Goal: Transaction & Acquisition: Purchase product/service

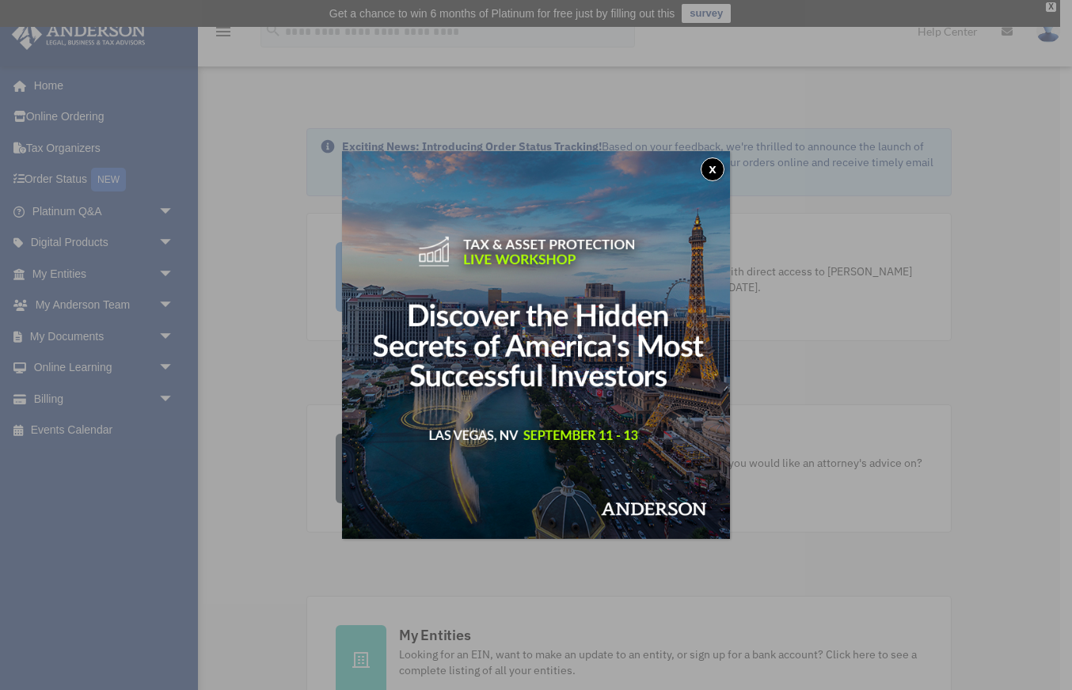
click at [713, 165] on button "x" at bounding box center [713, 170] width 24 height 24
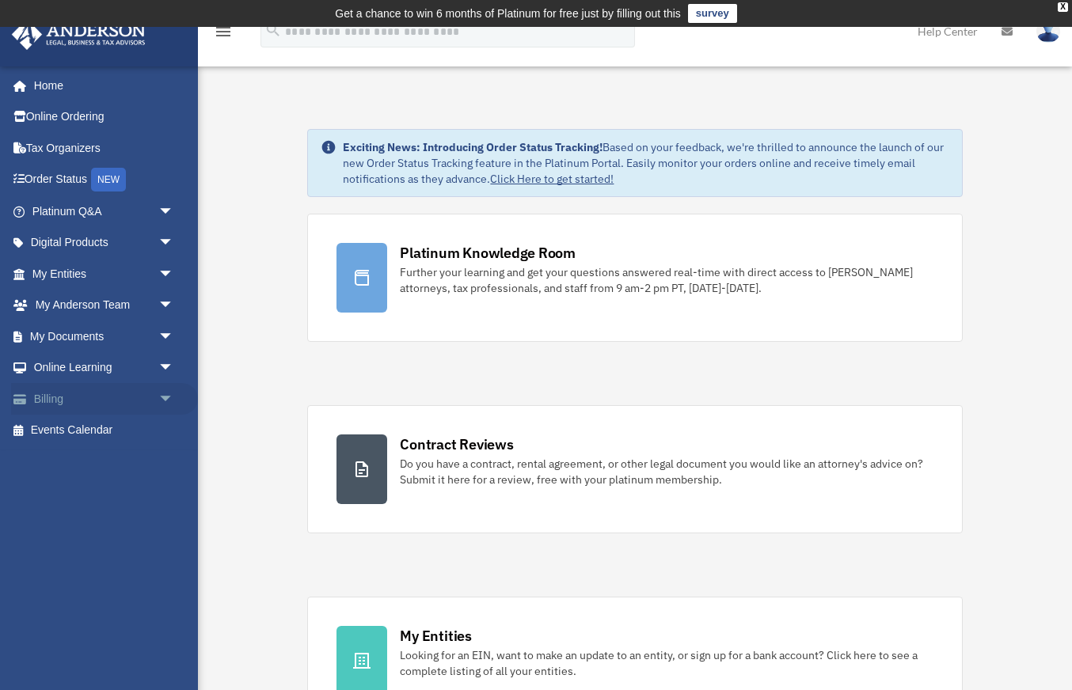
click at [169, 400] on span "arrow_drop_down" at bounding box center [174, 399] width 32 height 32
click at [112, 461] on link "Past Invoices" at bounding box center [110, 463] width 176 height 32
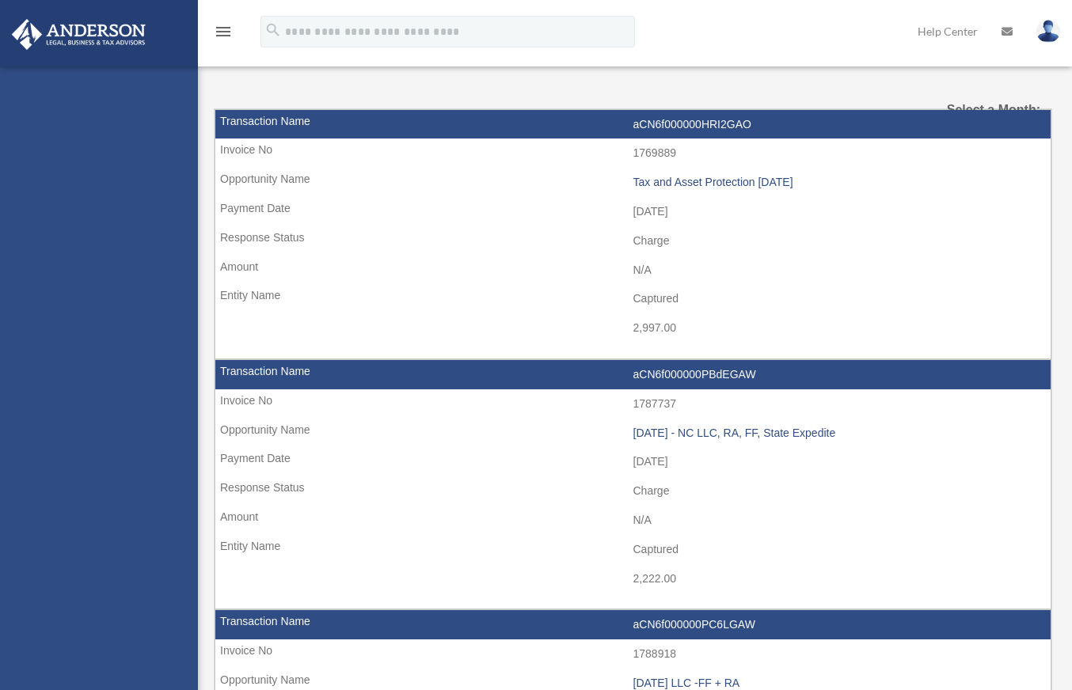
select select
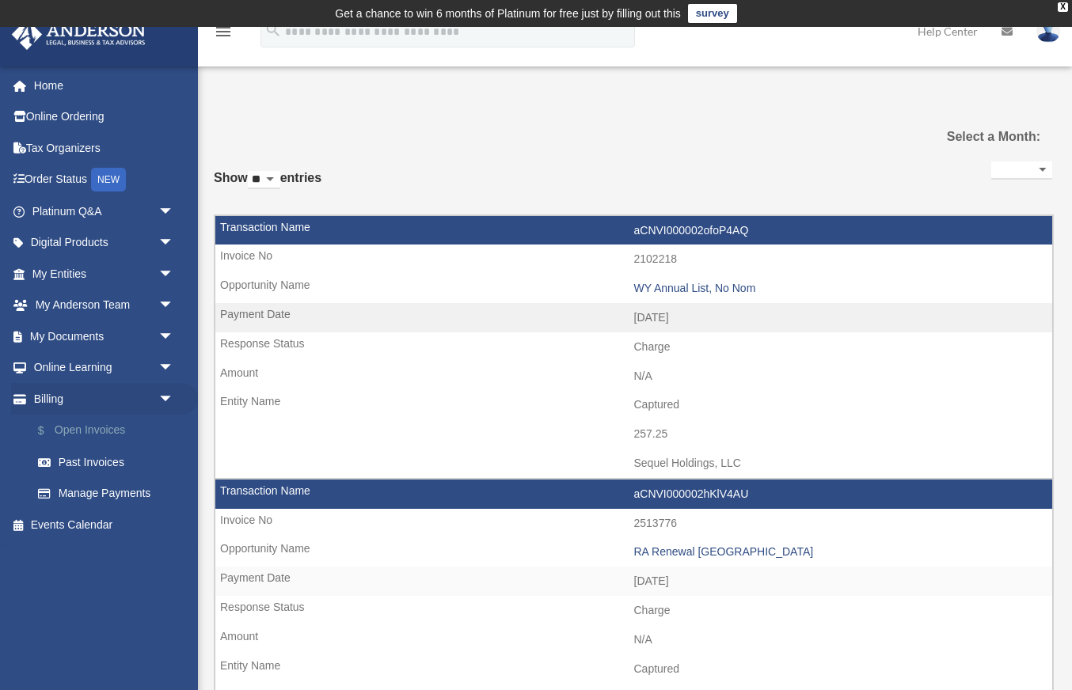
click at [109, 429] on link "$ Open Invoices" at bounding box center [110, 431] width 176 height 32
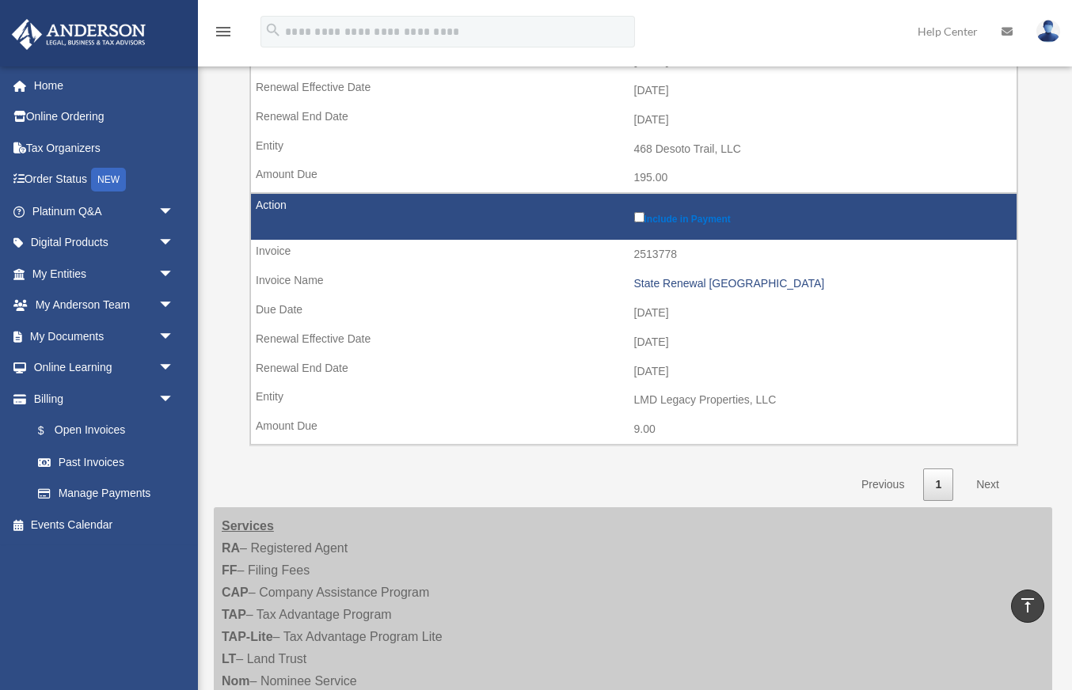
scroll to position [602, 0]
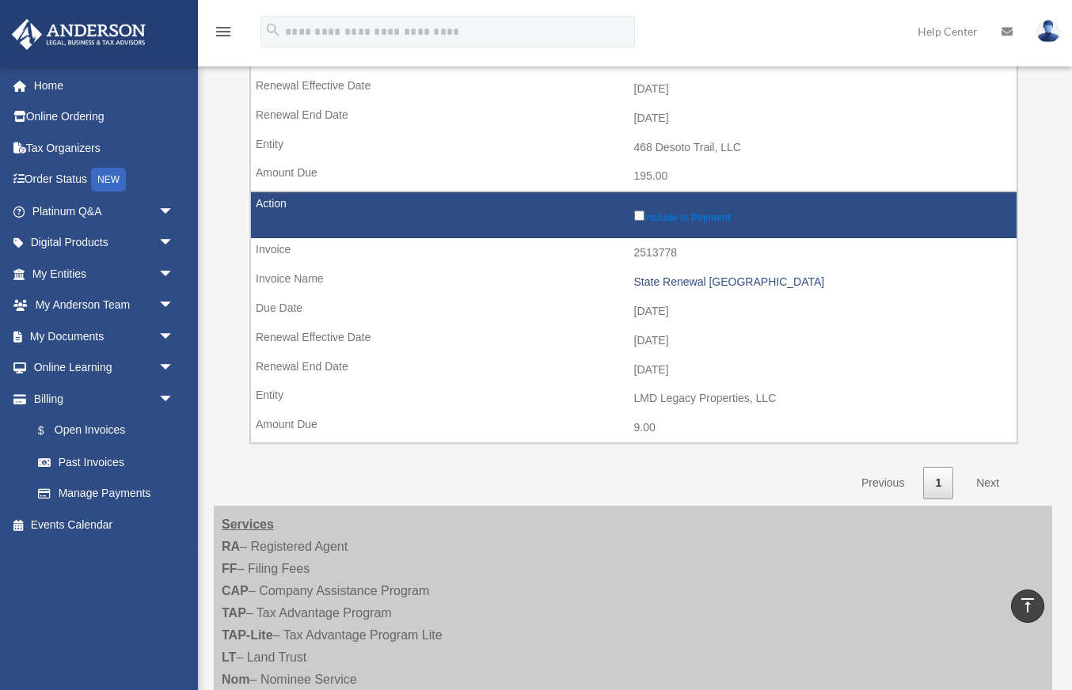
click at [986, 480] on link "Next" at bounding box center [987, 483] width 47 height 32
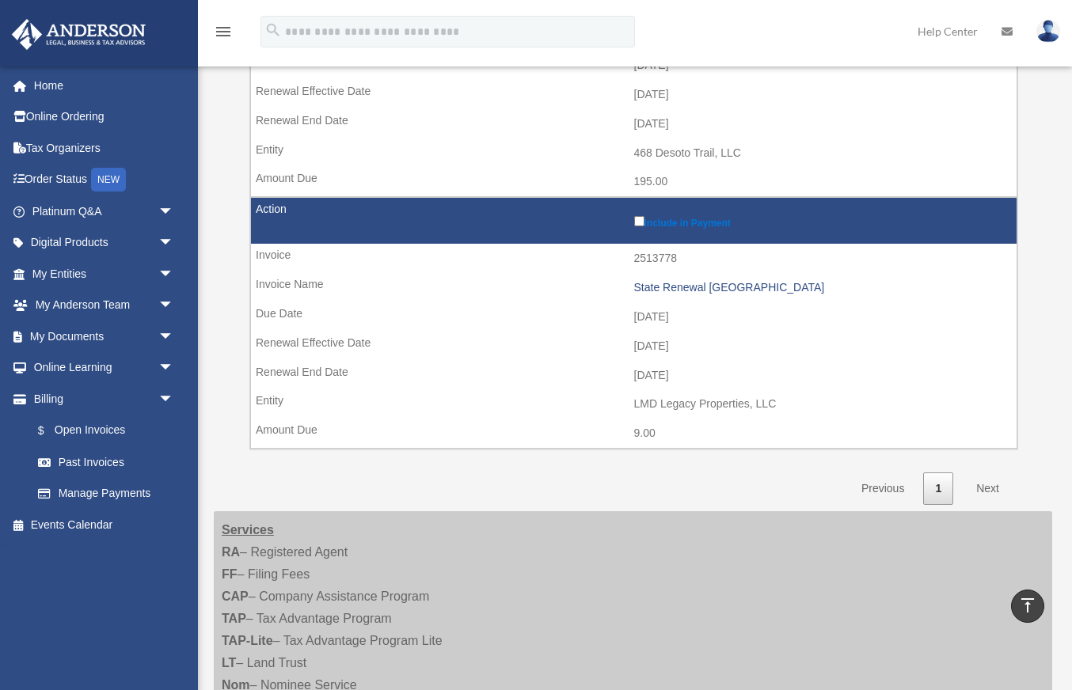
scroll to position [601, 0]
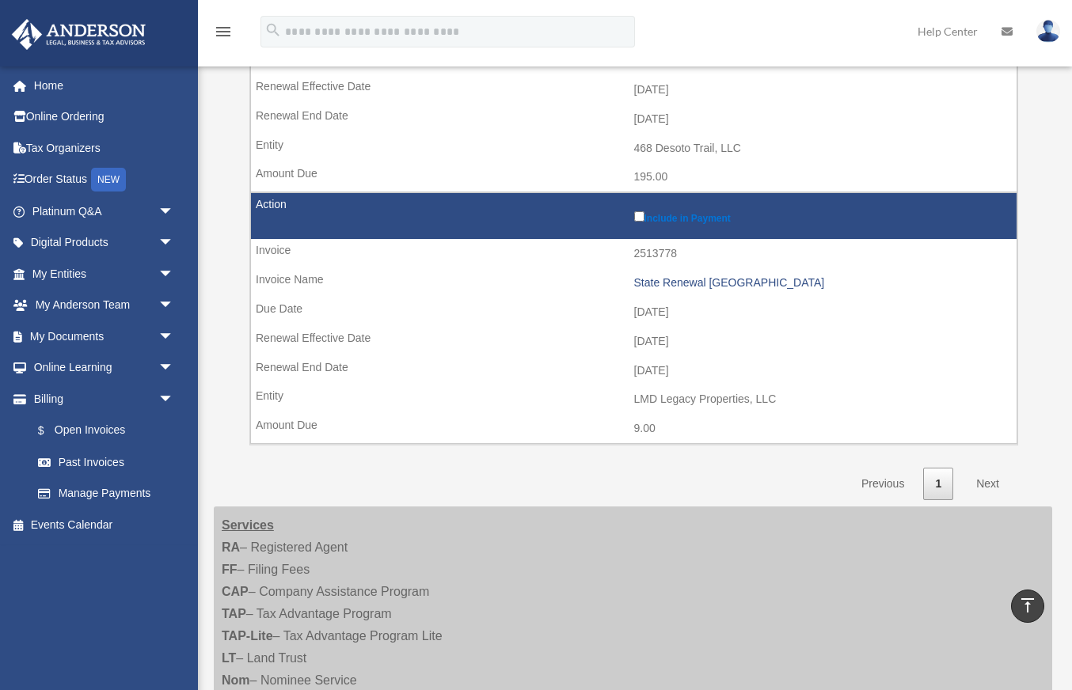
click at [984, 486] on link "Next" at bounding box center [987, 484] width 47 height 32
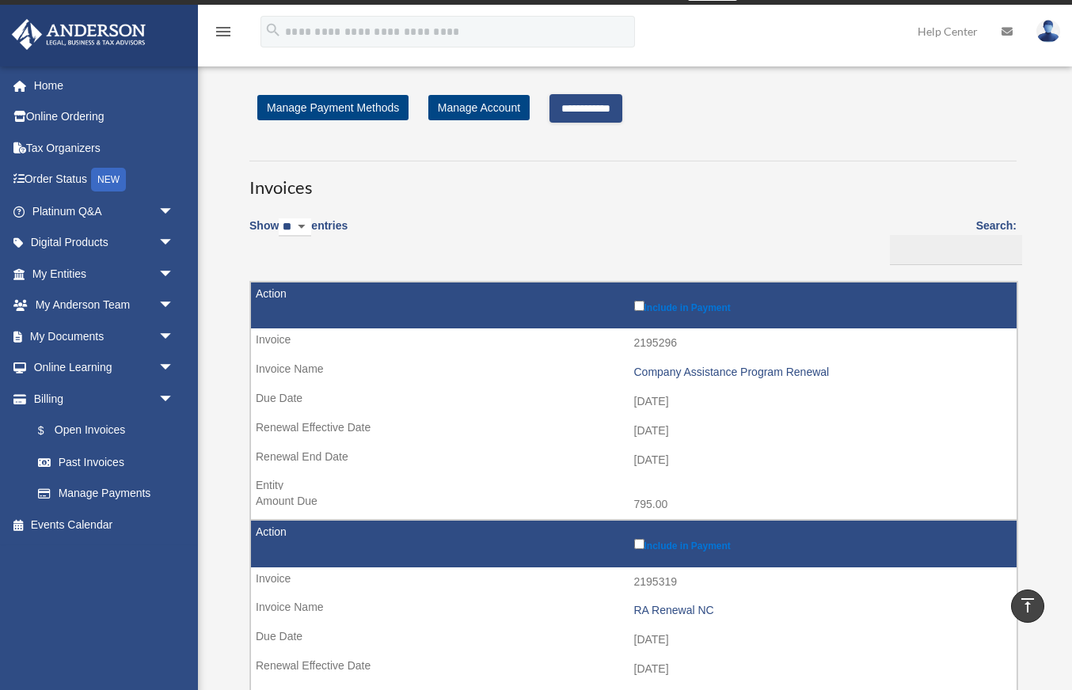
scroll to position [20, 0]
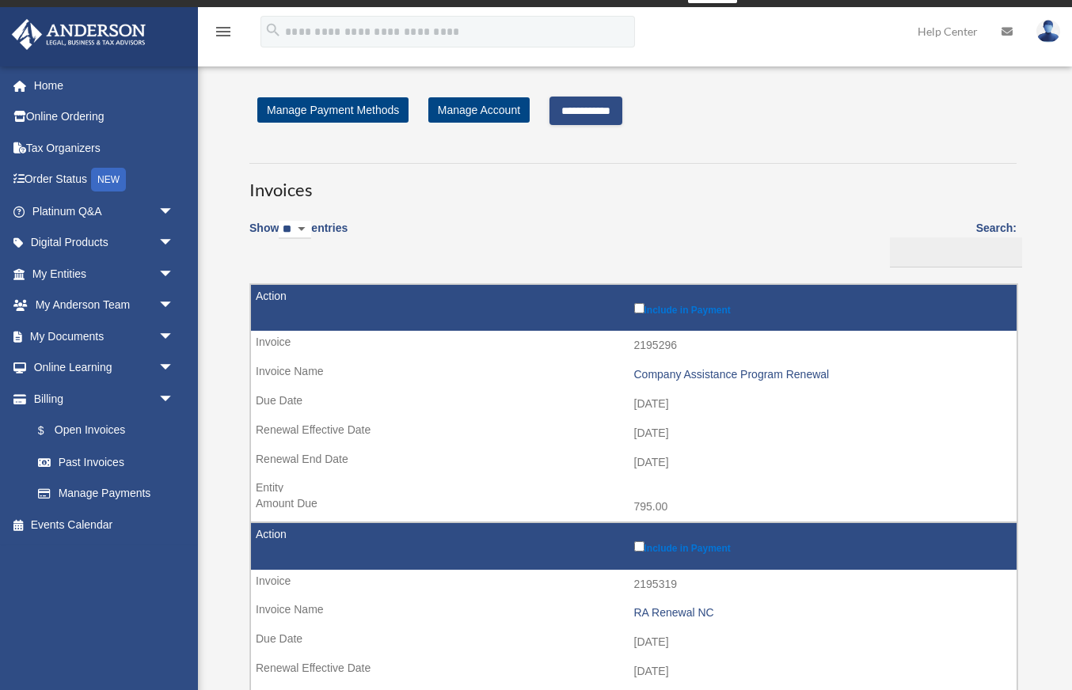
click at [606, 109] on input "**********" at bounding box center [585, 111] width 73 height 29
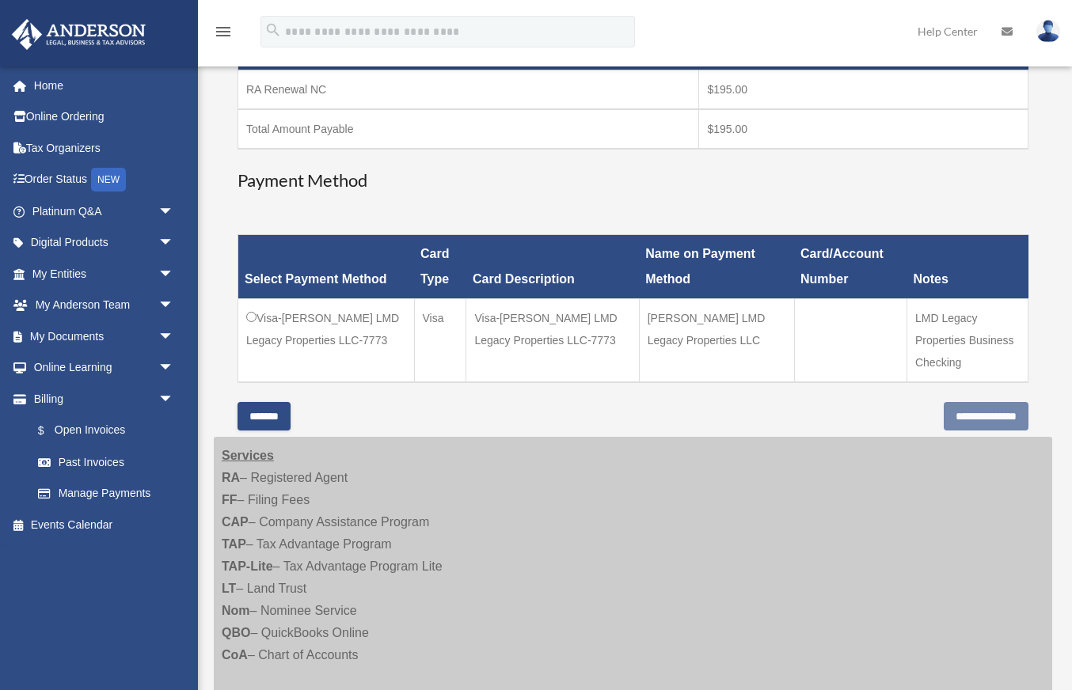
scroll to position [326, 0]
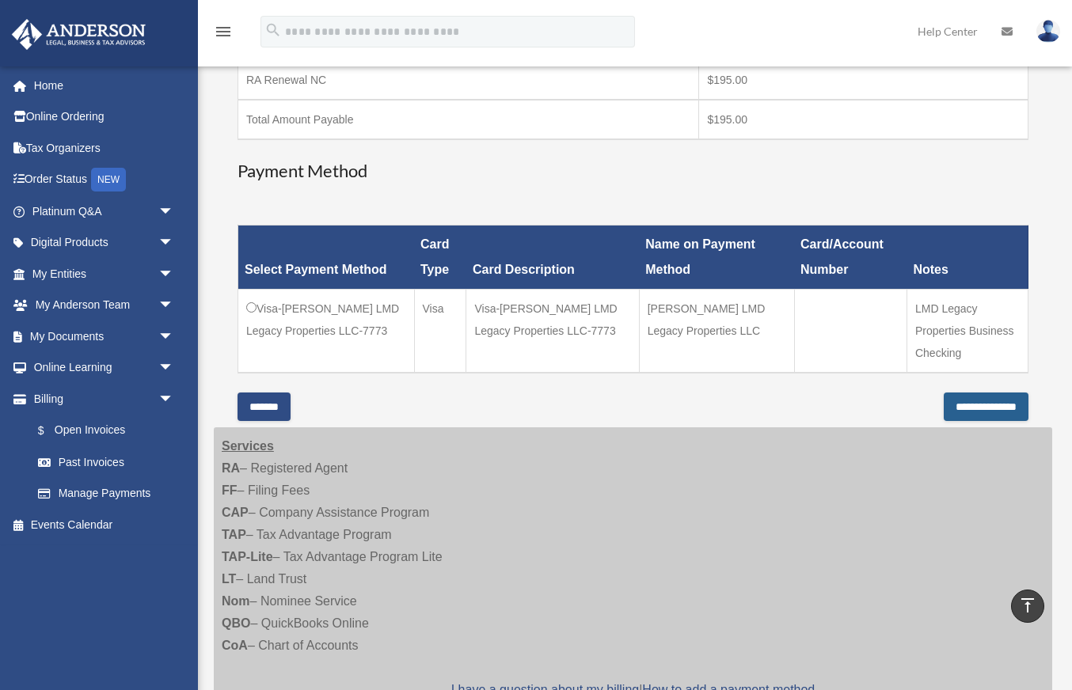
click at [944, 393] on input "**********" at bounding box center [986, 407] width 85 height 29
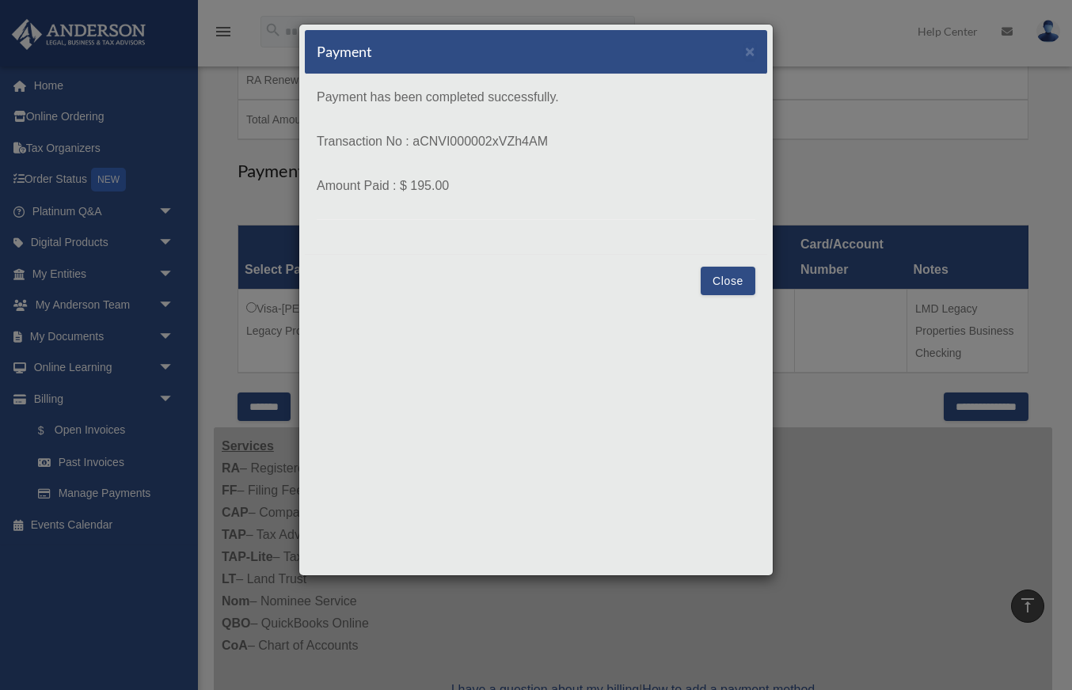
click at [736, 283] on button "Close" at bounding box center [728, 281] width 55 height 29
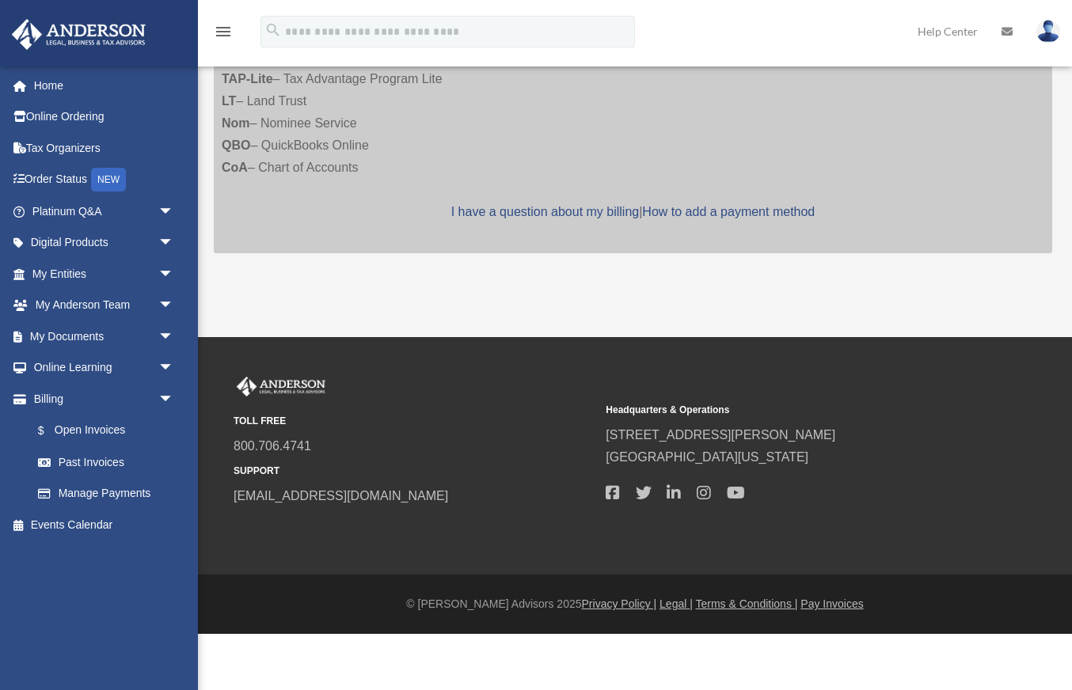
click at [115, 458] on link "Past Invoices" at bounding box center [106, 463] width 168 height 32
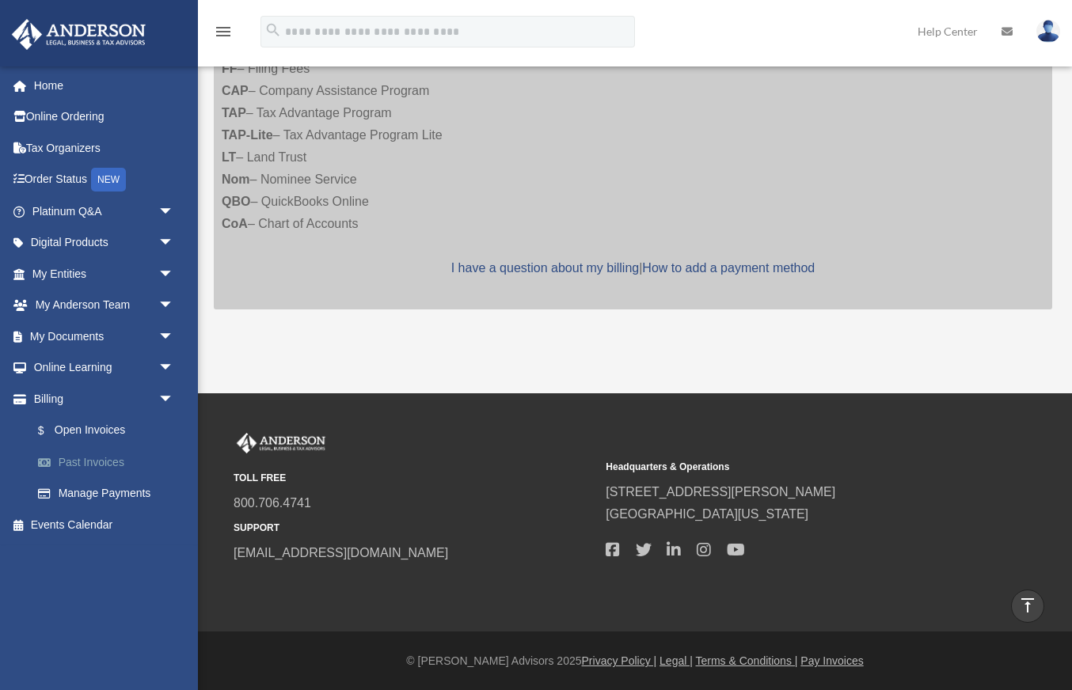
scroll to position [851, 0]
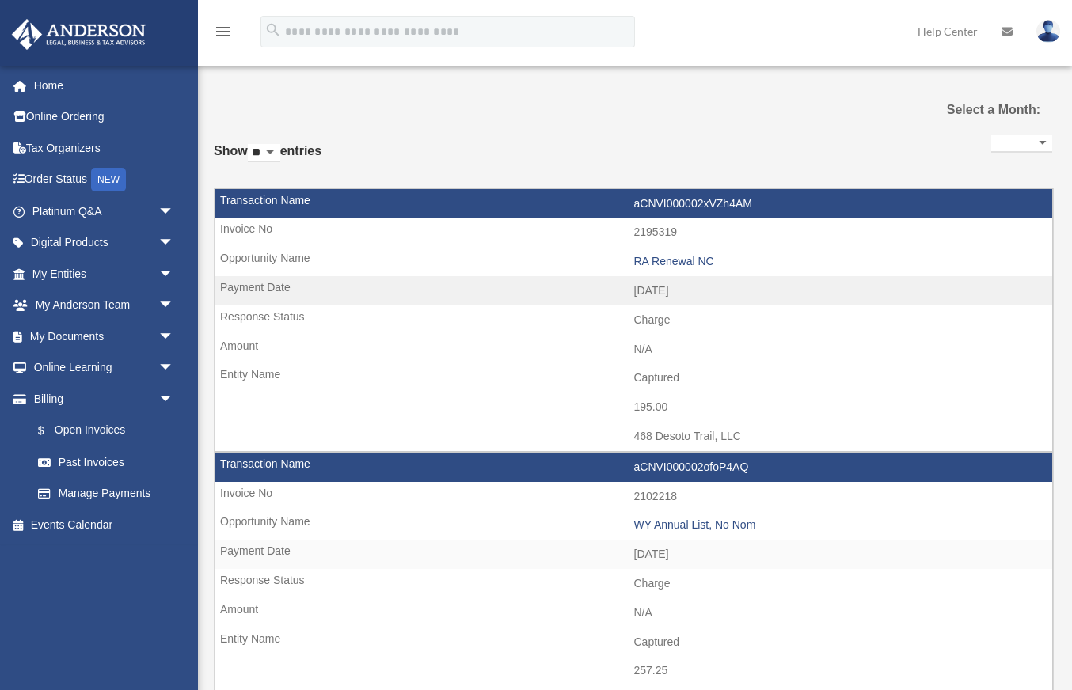
select select
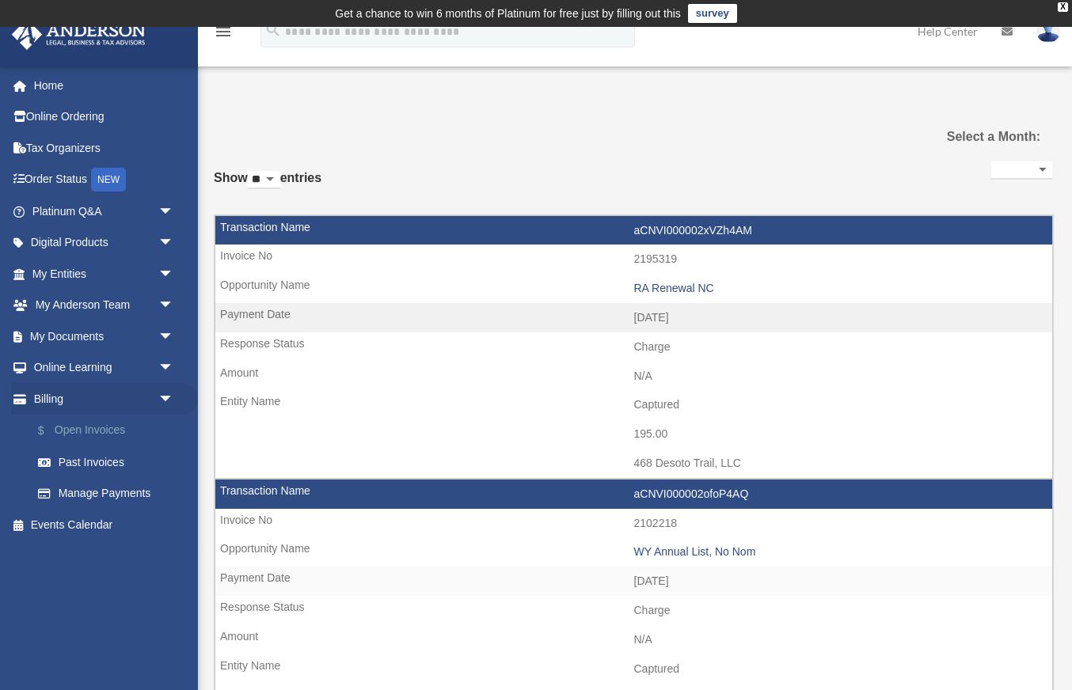
click at [112, 426] on link "$ Open Invoices" at bounding box center [110, 431] width 176 height 32
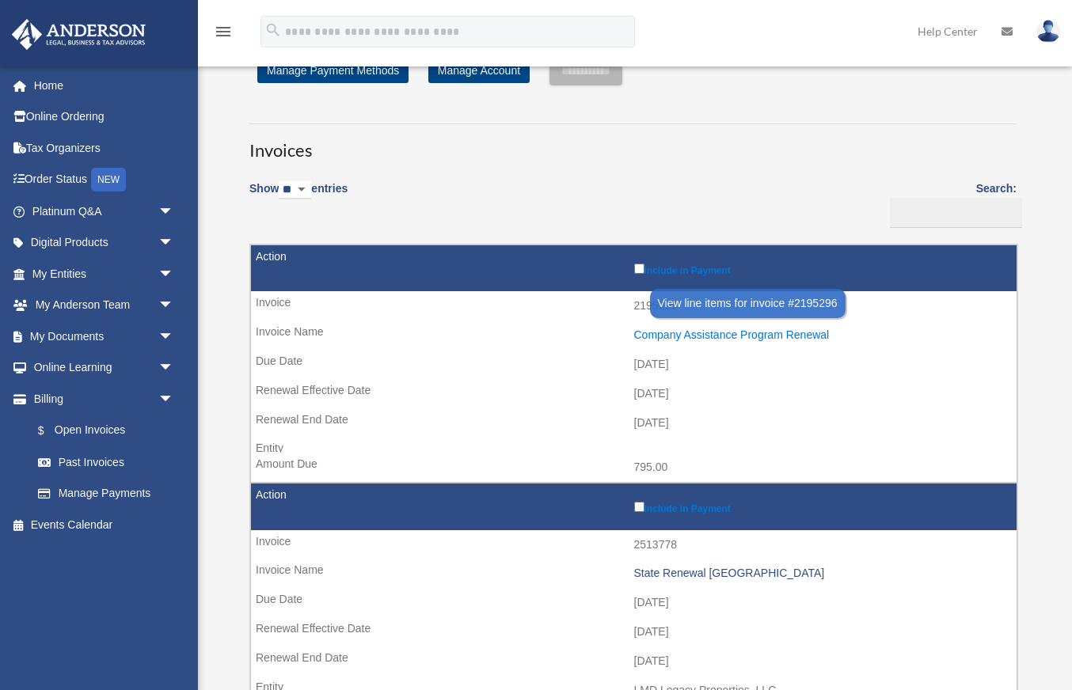
scroll to position [54, 0]
